Goal: Find specific page/section

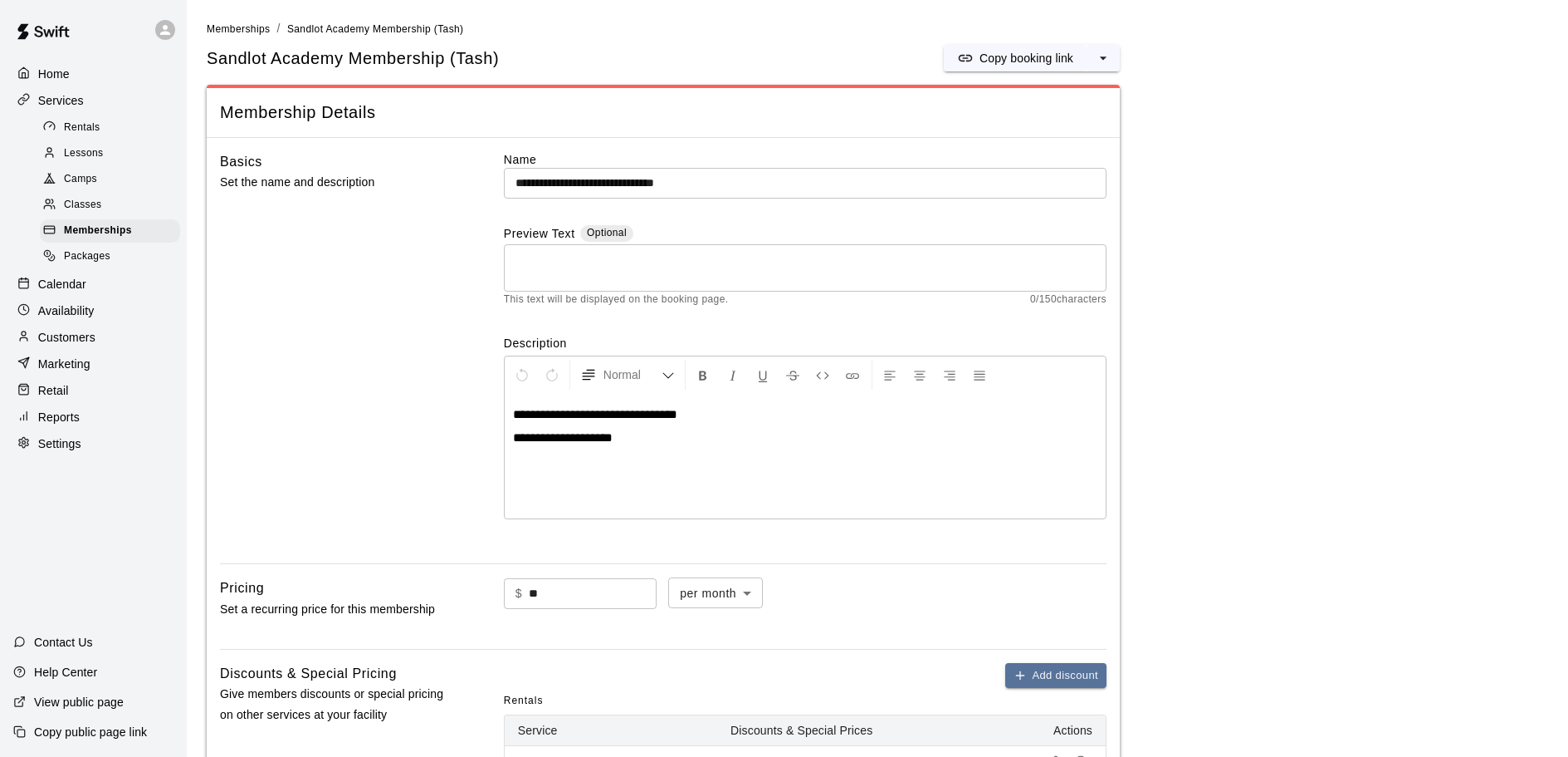
click at [73, 106] on p "Services" at bounding box center [61, 101] width 46 height 17
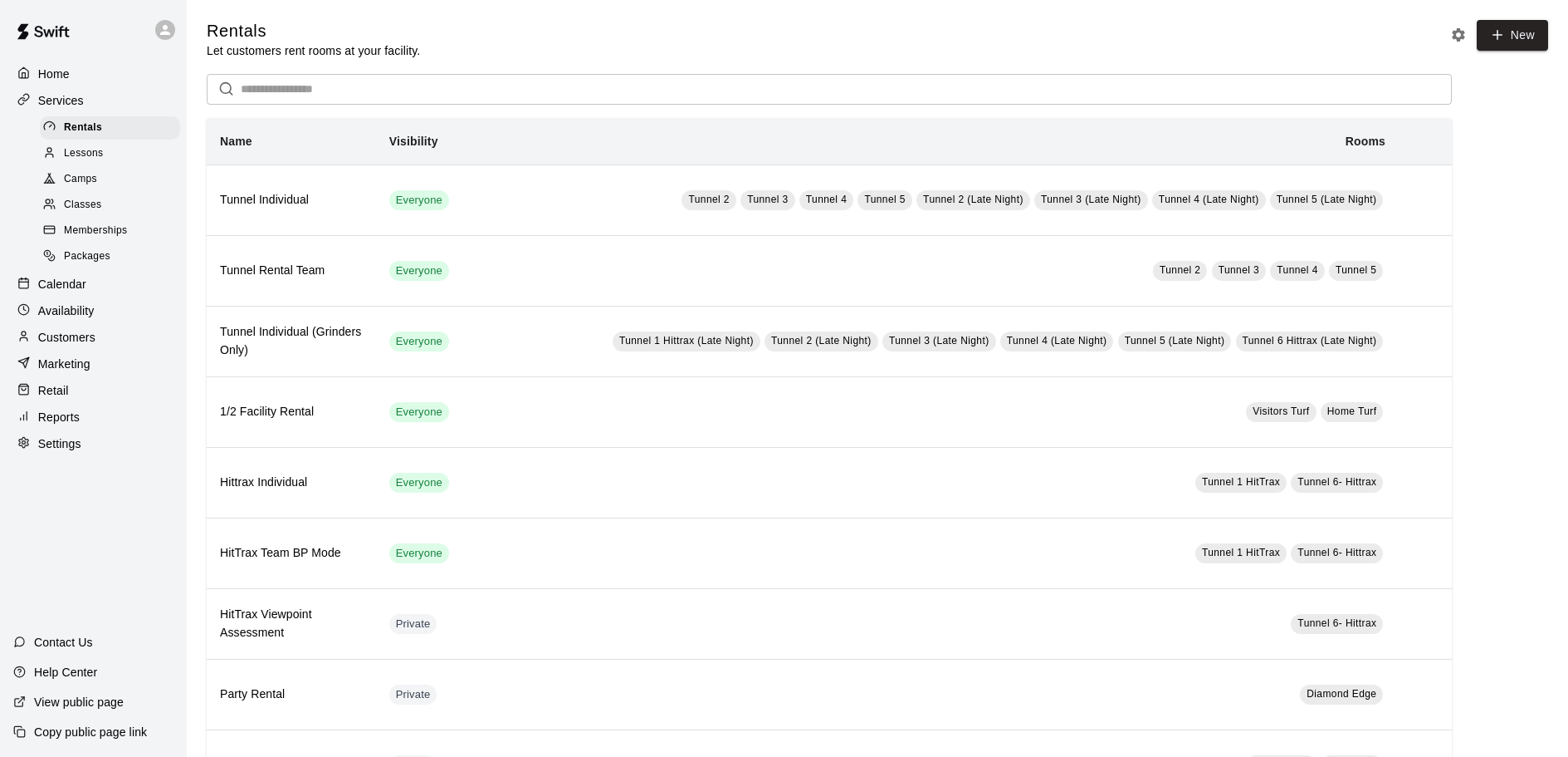
click at [118, 236] on span "Memberships" at bounding box center [96, 231] width 63 height 17
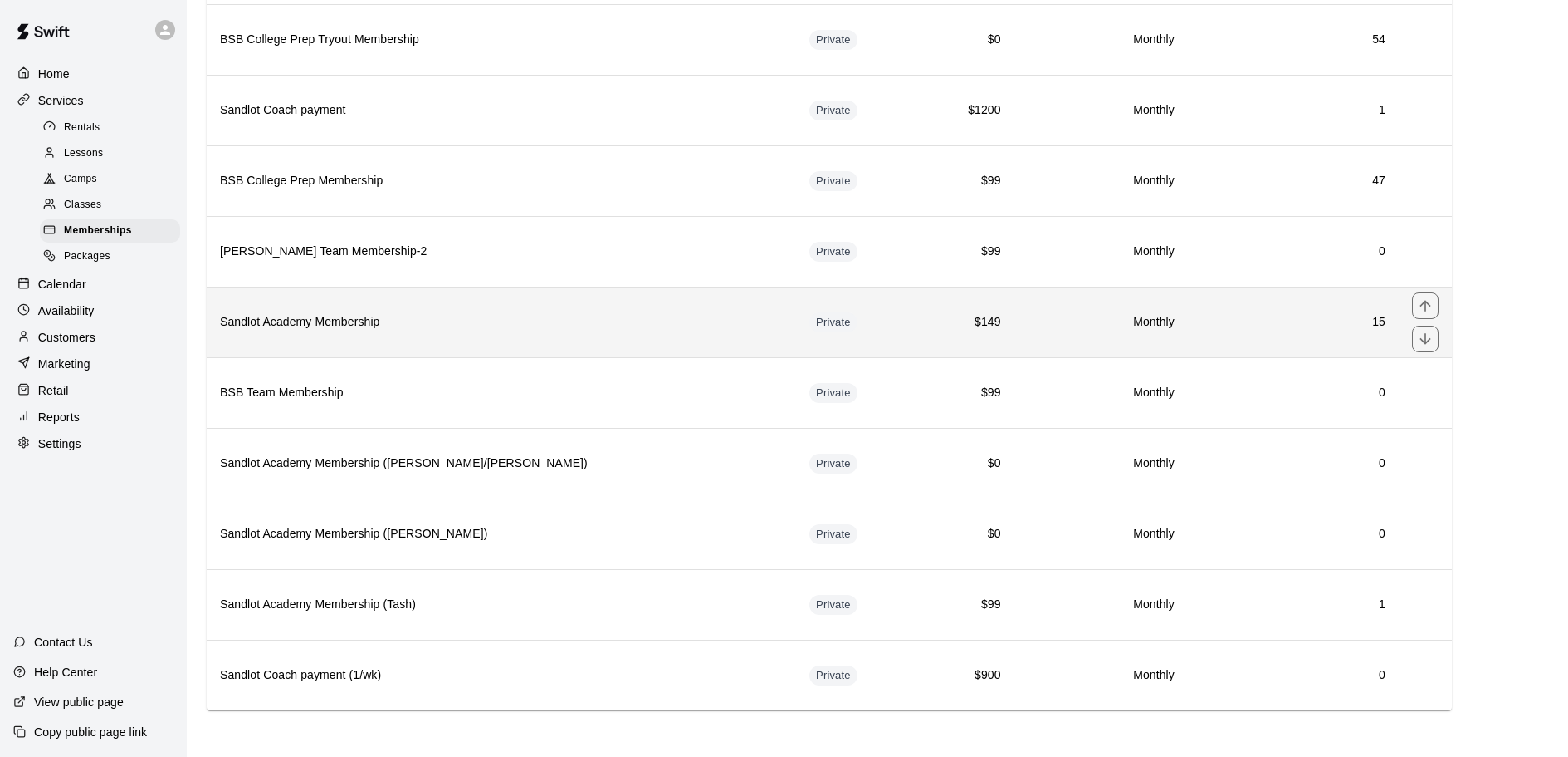
scroll to position [1080, 0]
